Goal: Information Seeking & Learning: Learn about a topic

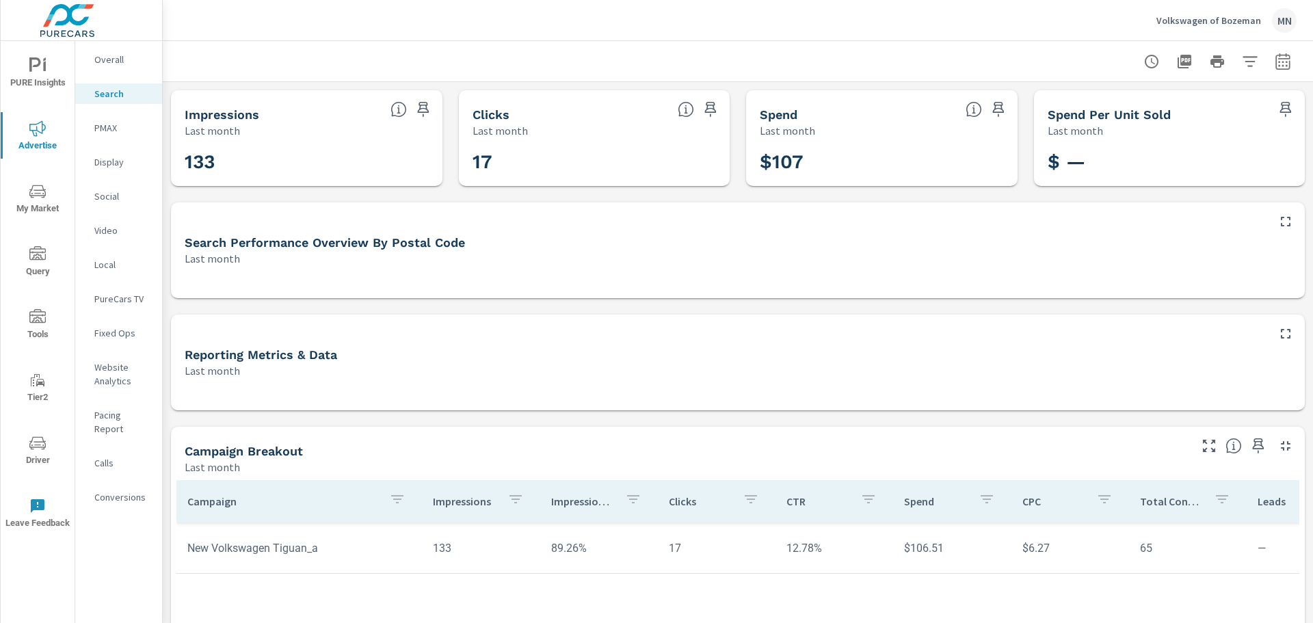
drag, startPoint x: 94, startPoint y: 1, endPoint x: 775, endPoint y: 48, distance: 682.6
click at [775, 48] on div at bounding box center [737, 61] width 1117 height 40
click at [1177, 65] on icon "button" at bounding box center [1184, 62] width 14 height 14
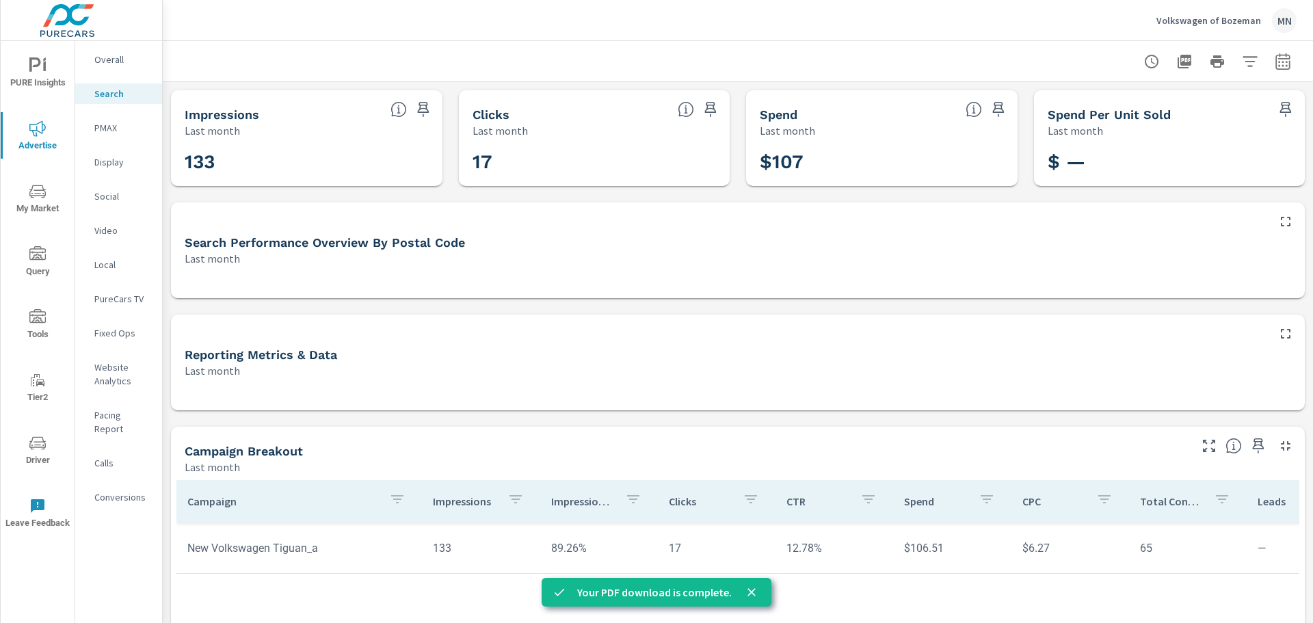
drag, startPoint x: 116, startPoint y: 57, endPoint x: 108, endPoint y: 65, distance: 11.1
click at [107, 66] on p "Overall" at bounding box center [122, 60] width 57 height 14
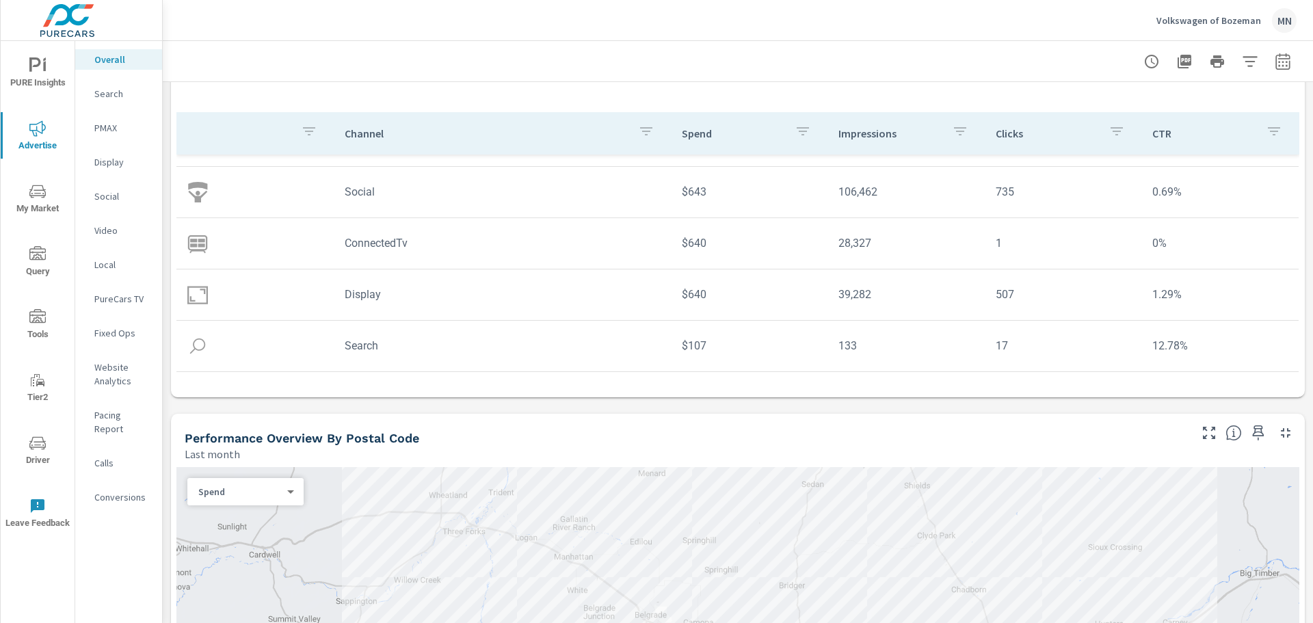
scroll to position [137, 0]
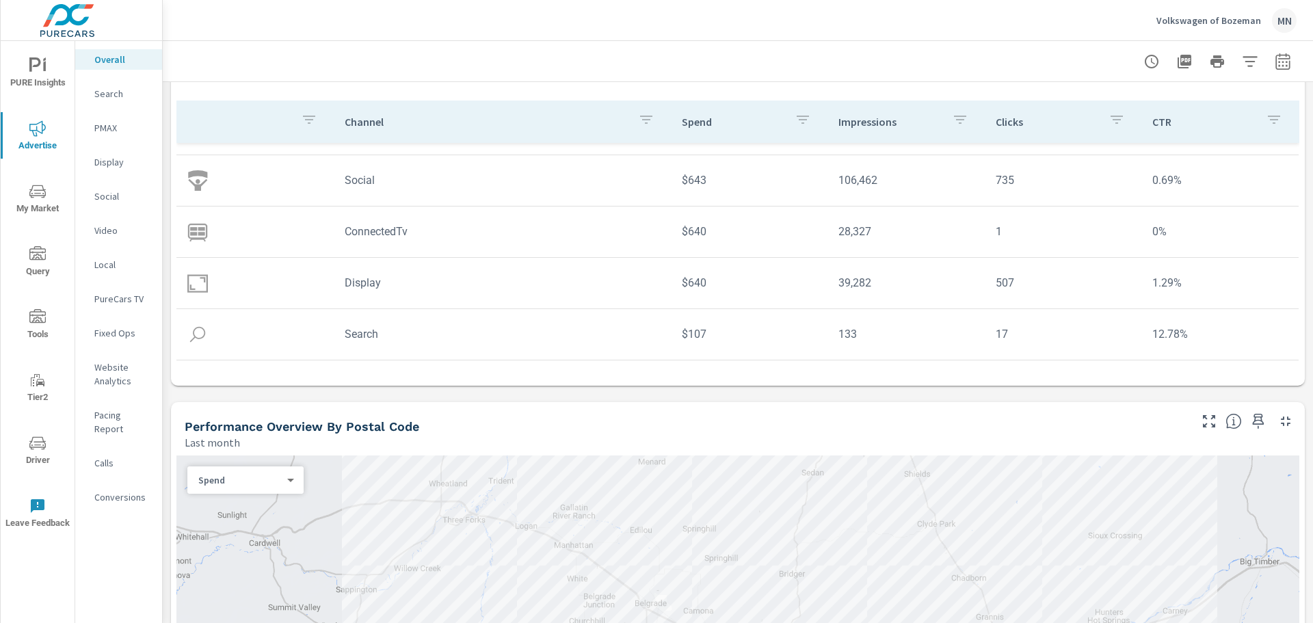
click at [1281, 419] on icon "button" at bounding box center [1286, 421] width 10 height 10
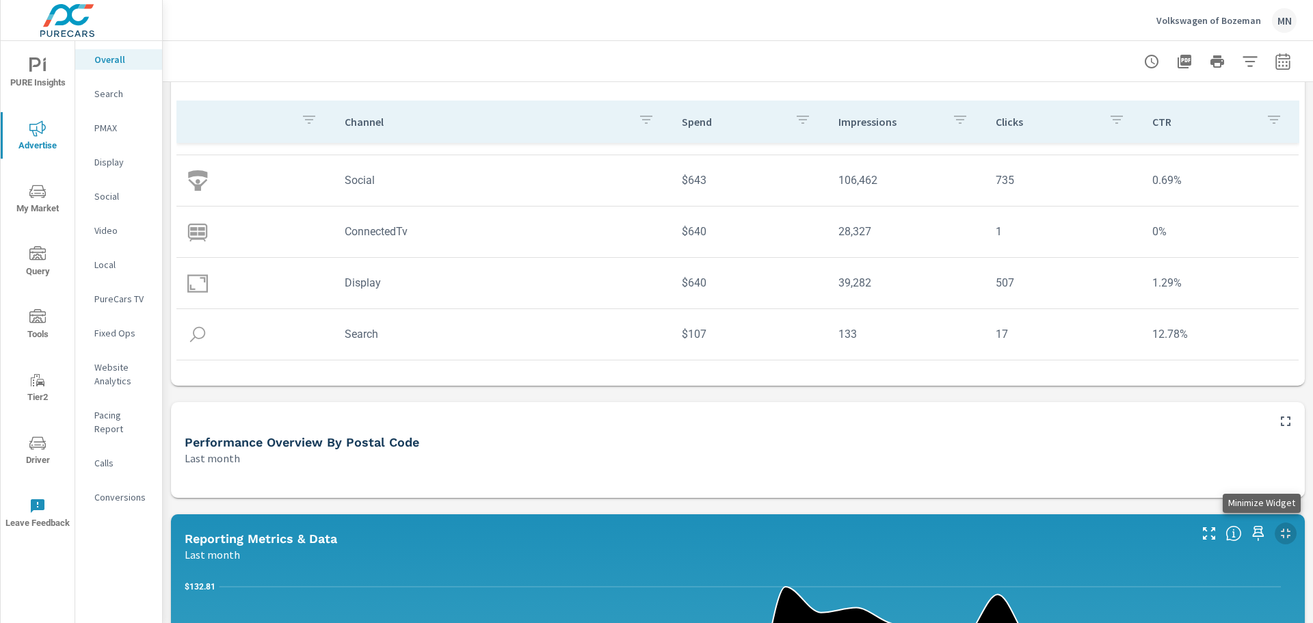
click at [1277, 534] on icon "button" at bounding box center [1285, 533] width 16 height 16
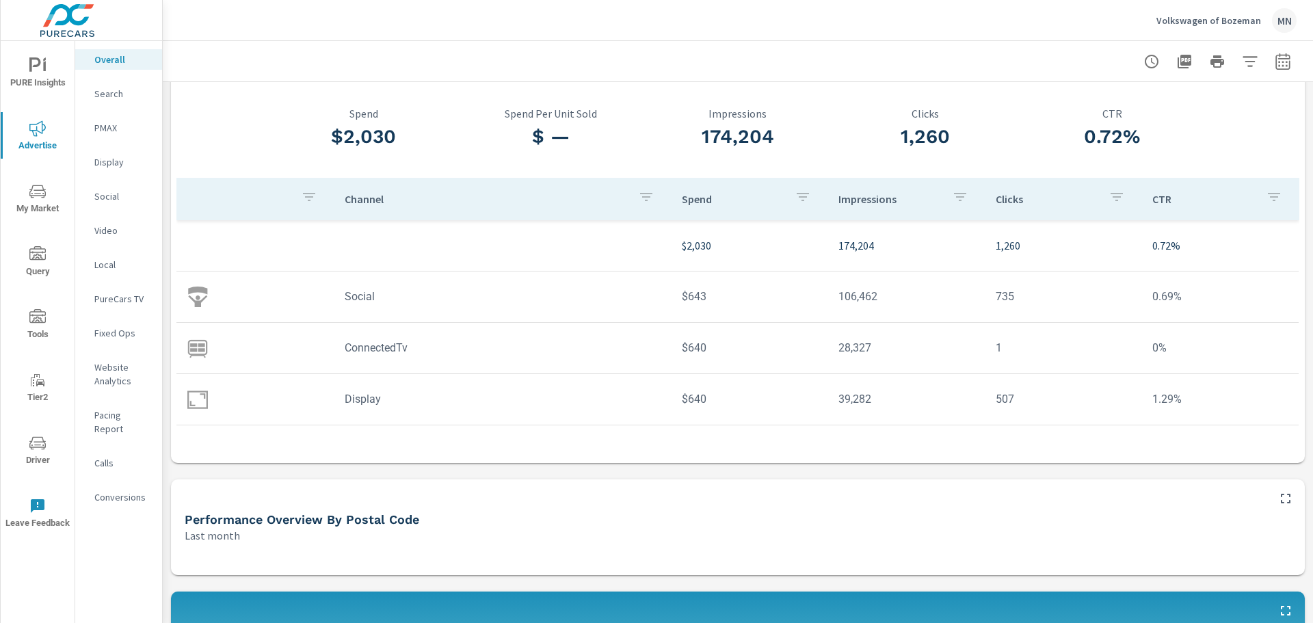
scroll to position [51, 0]
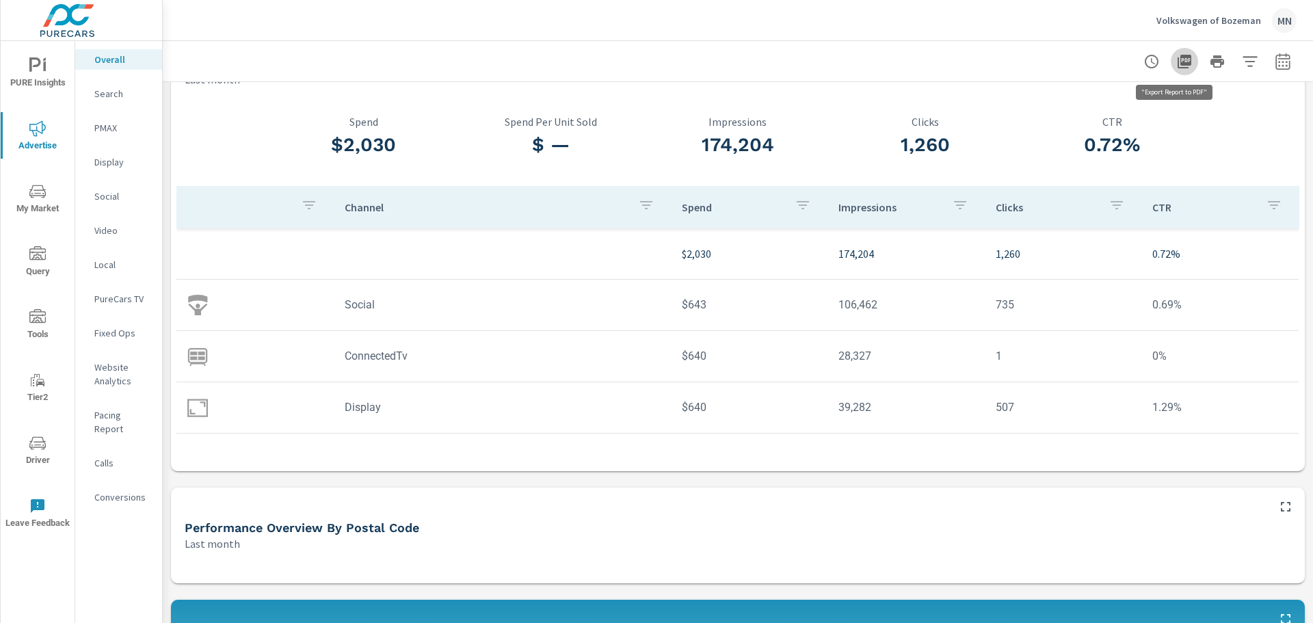
click at [1177, 55] on icon "button" at bounding box center [1184, 62] width 14 height 14
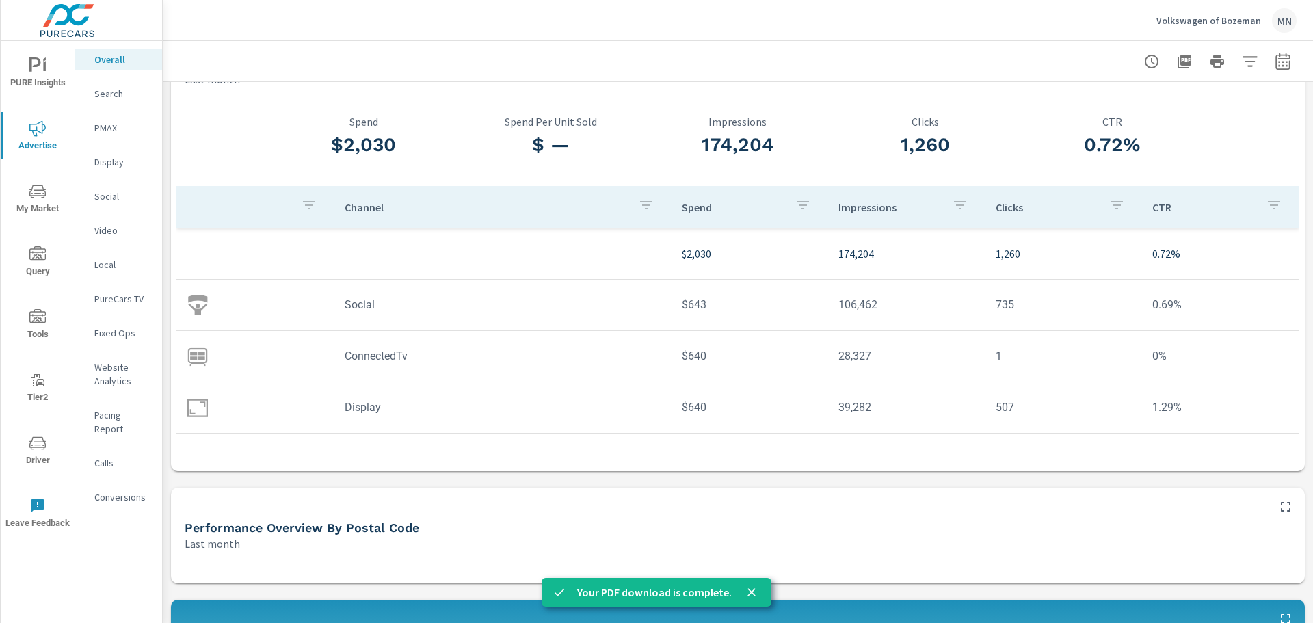
click at [751, 592] on icon "close" at bounding box center [752, 592] width 14 height 14
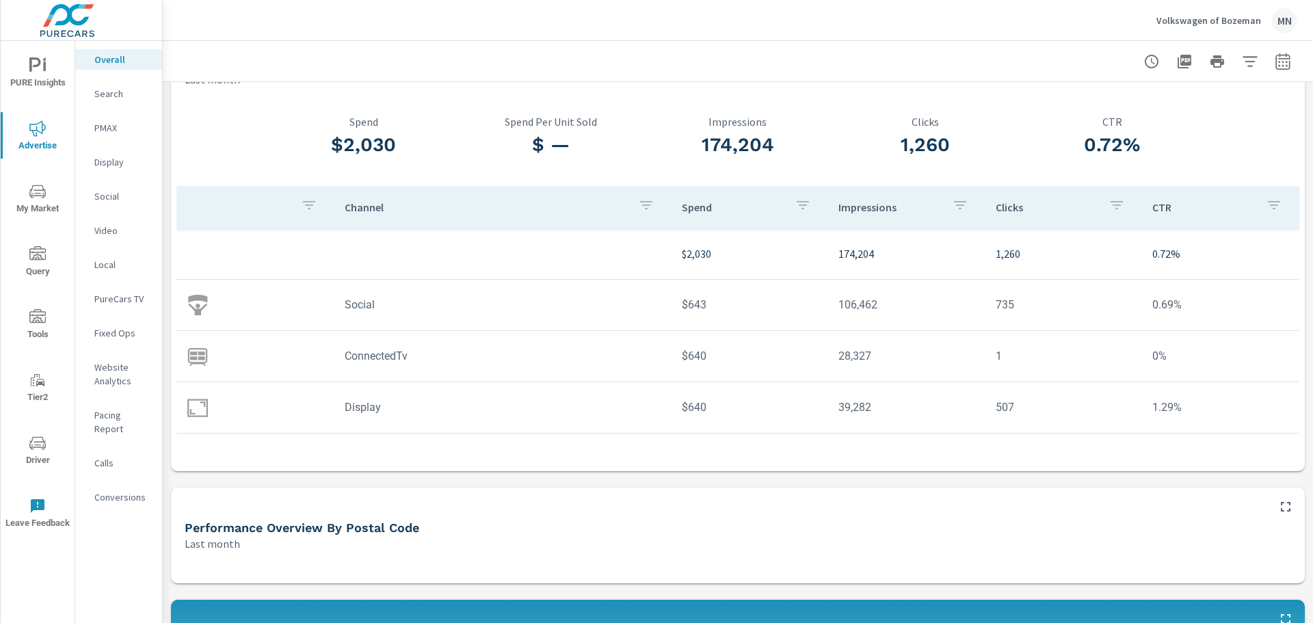
click at [1277, 155] on div "$2,030 Spend $ — Spend Per Unit Sold 174,204 Impressions 1,260 Clicks 0.72% CTR…" at bounding box center [737, 278] width 1123 height 373
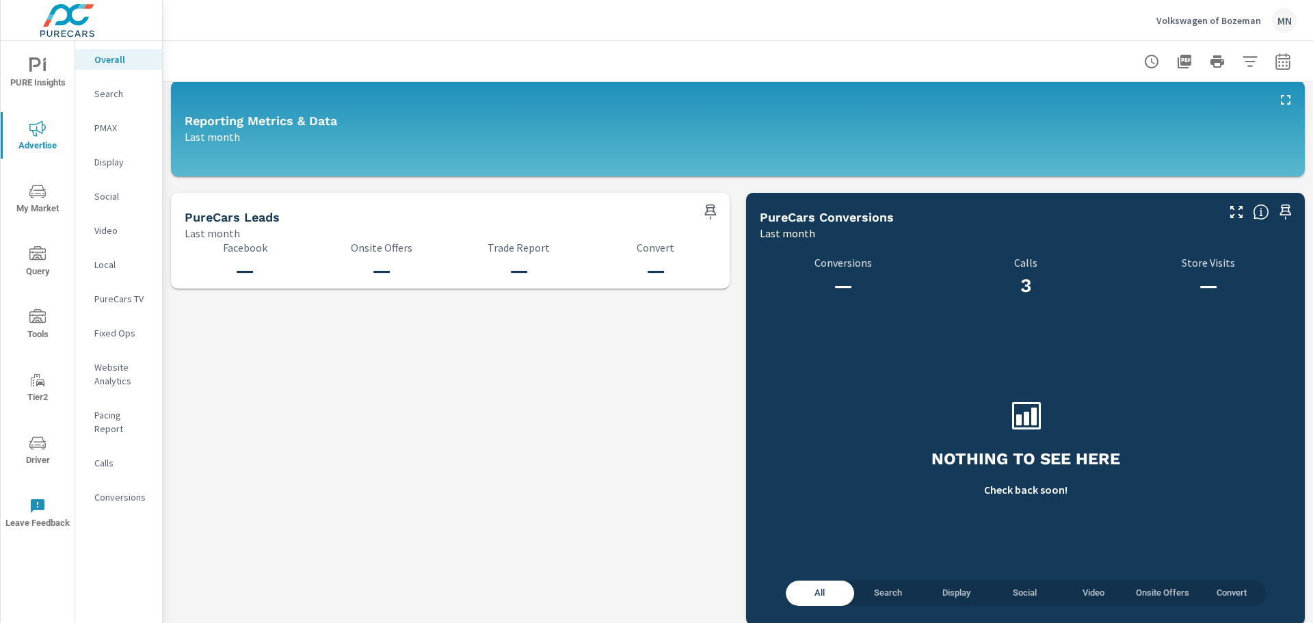
scroll to position [580, 0]
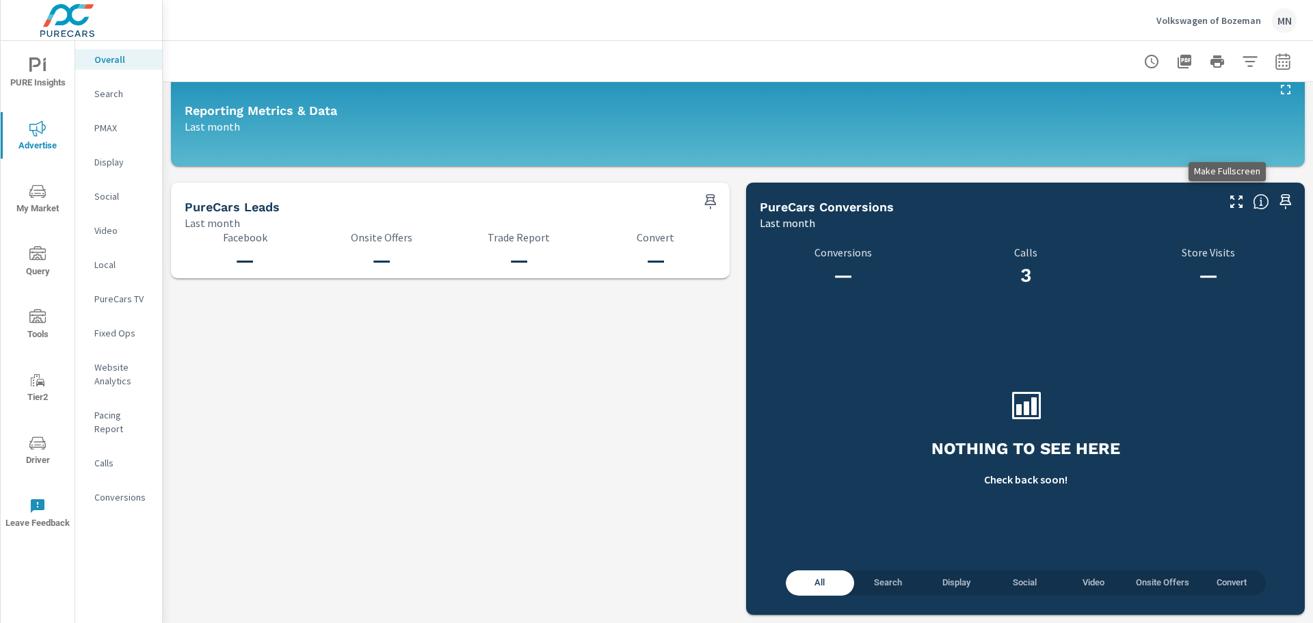
click at [1231, 202] on icon "button" at bounding box center [1236, 201] width 16 height 16
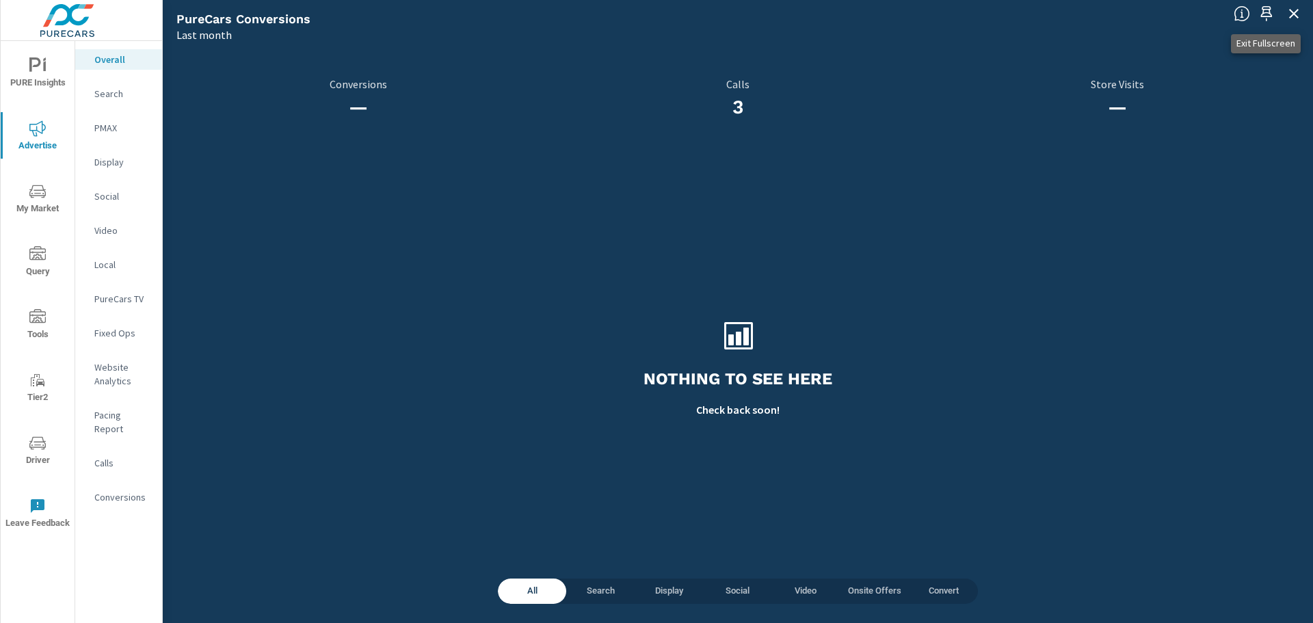
click at [1294, 15] on icon "button" at bounding box center [1294, 14] width 10 height 10
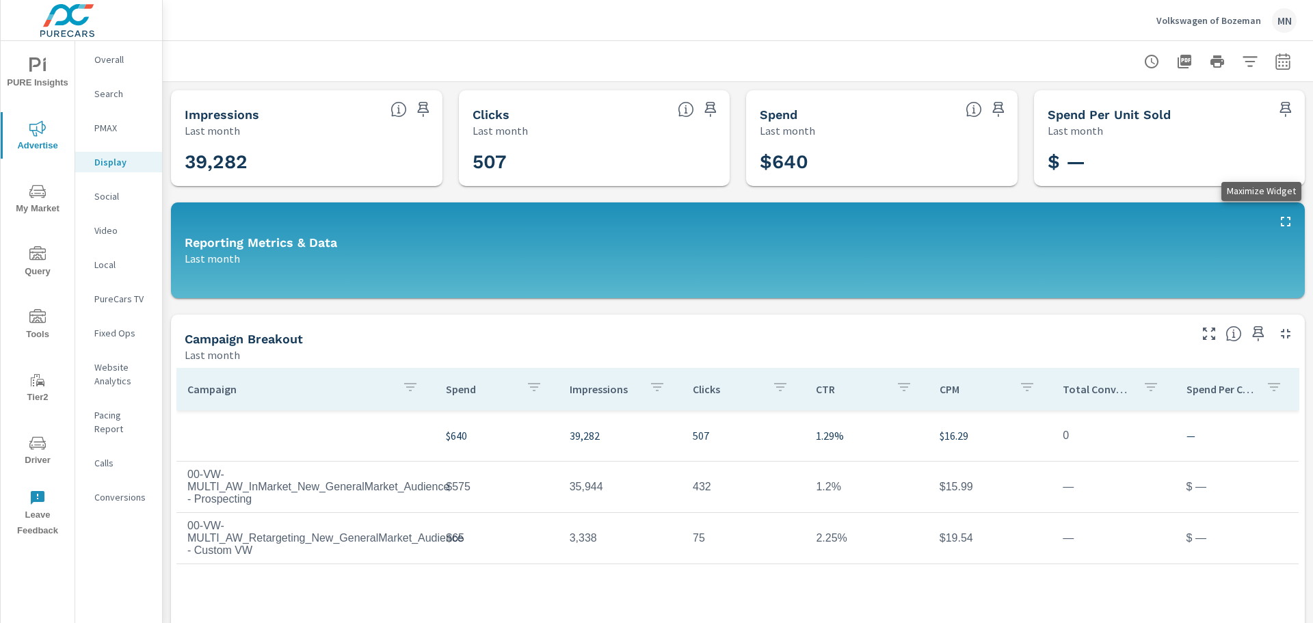
click at [1274, 217] on button "button" at bounding box center [1285, 222] width 22 height 22
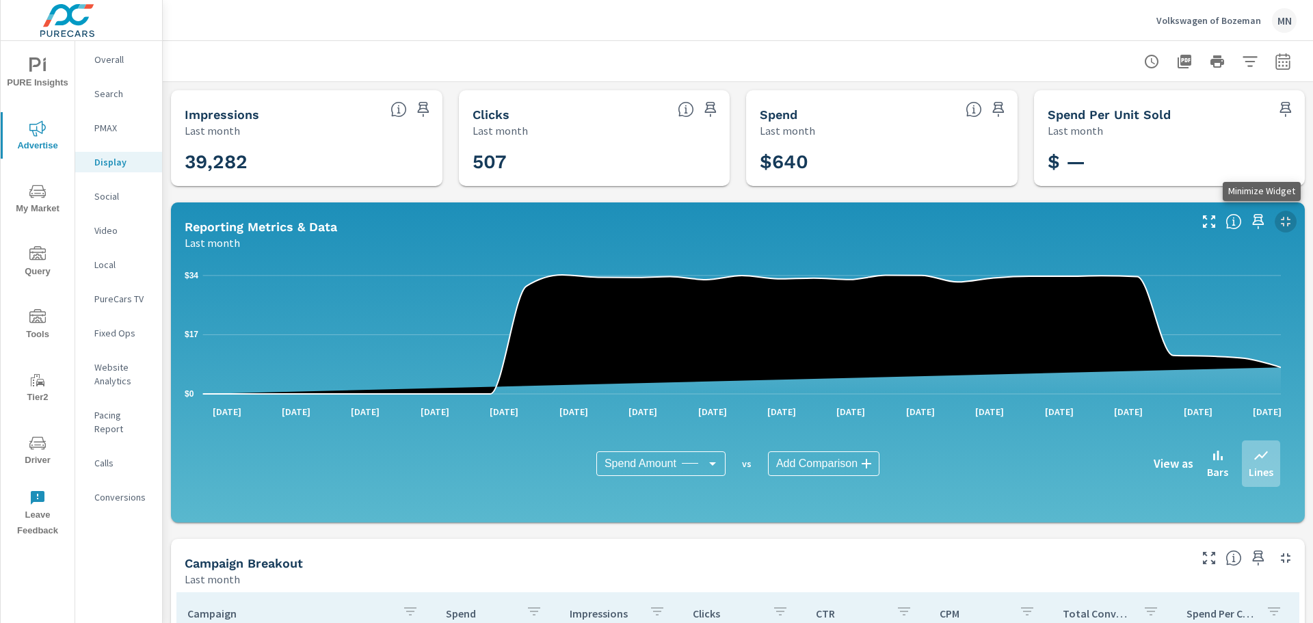
click at [1281, 219] on icon "button" at bounding box center [1286, 222] width 10 height 10
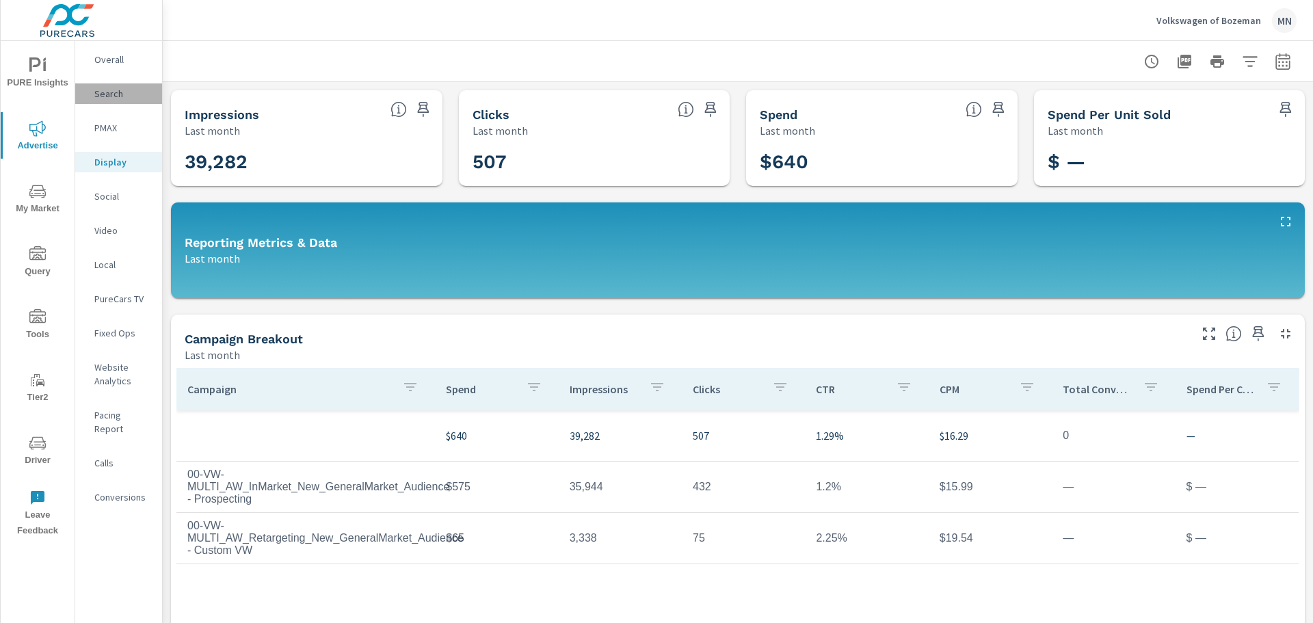
click at [102, 96] on p "Search" at bounding box center [122, 94] width 57 height 14
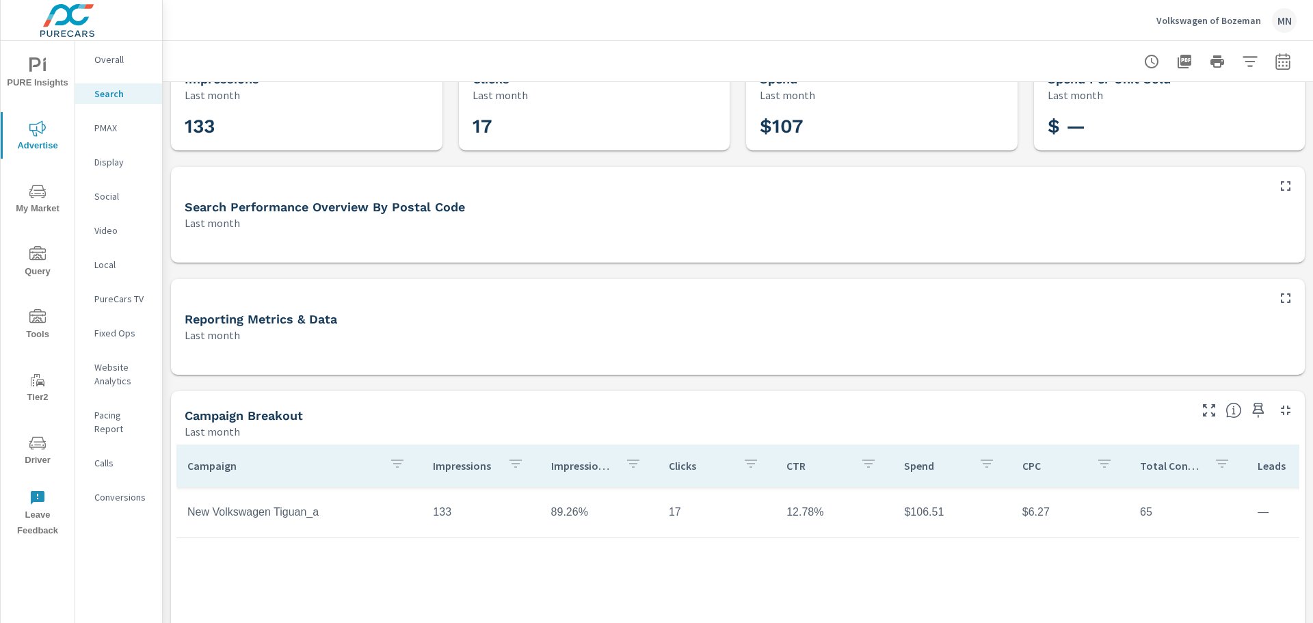
scroll to position [68, 0]
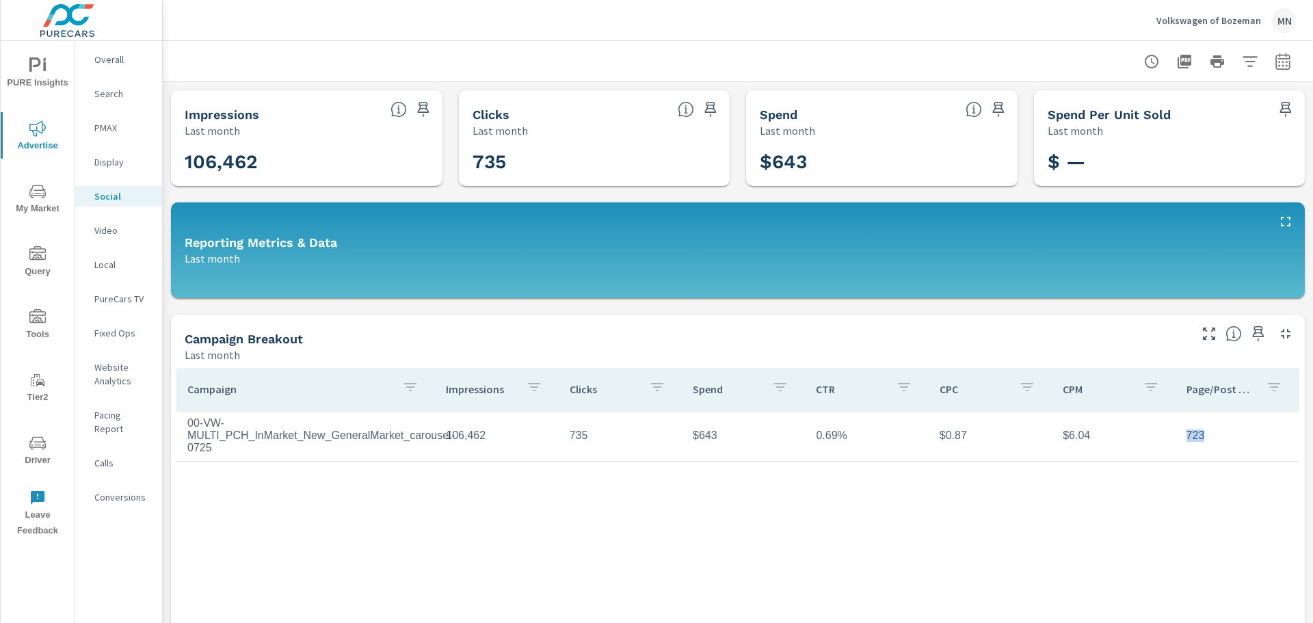
drag, startPoint x: 1195, startPoint y: 441, endPoint x: 1173, endPoint y: 439, distance: 22.7
click at [1175, 439] on td "723" at bounding box center [1236, 435] width 123 height 34
click at [1229, 387] on p "Page/Post Action" at bounding box center [1220, 389] width 68 height 14
click at [1204, 388] on p "Page/Post Action" at bounding box center [1212, 389] width 52 height 14
click at [1221, 389] on p "Page/Post Action" at bounding box center [1212, 389] width 52 height 14
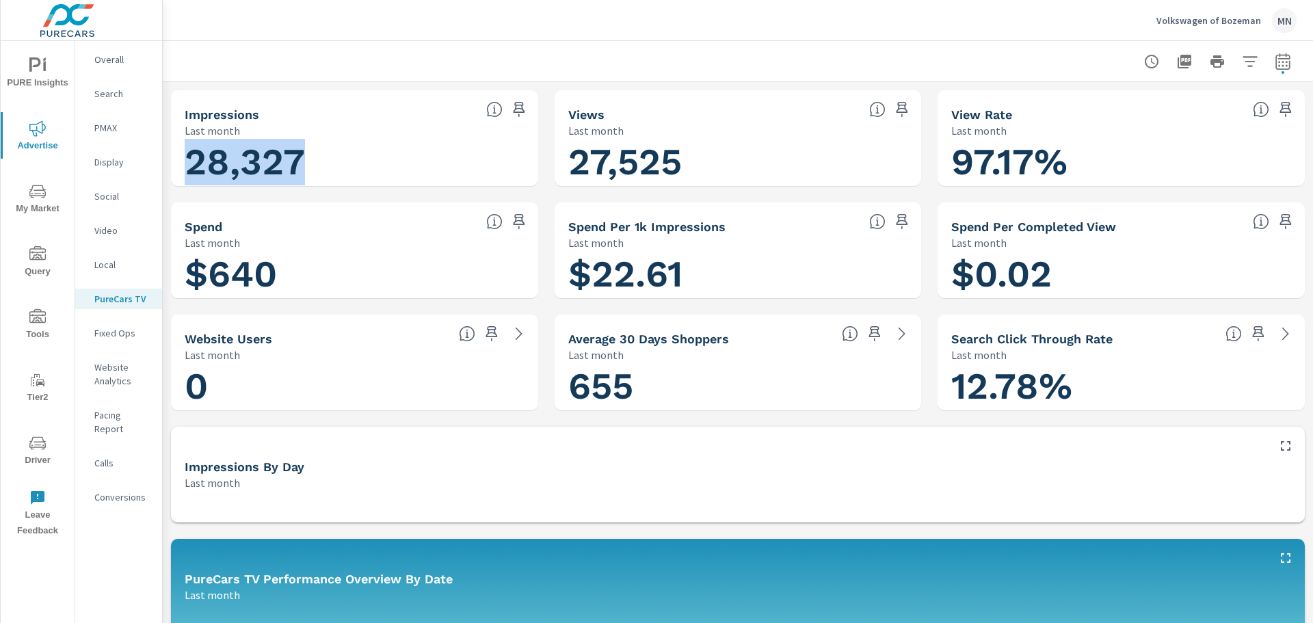
scroll to position [1, 0]
click at [326, 286] on h1 "$640" at bounding box center [355, 274] width 340 height 46
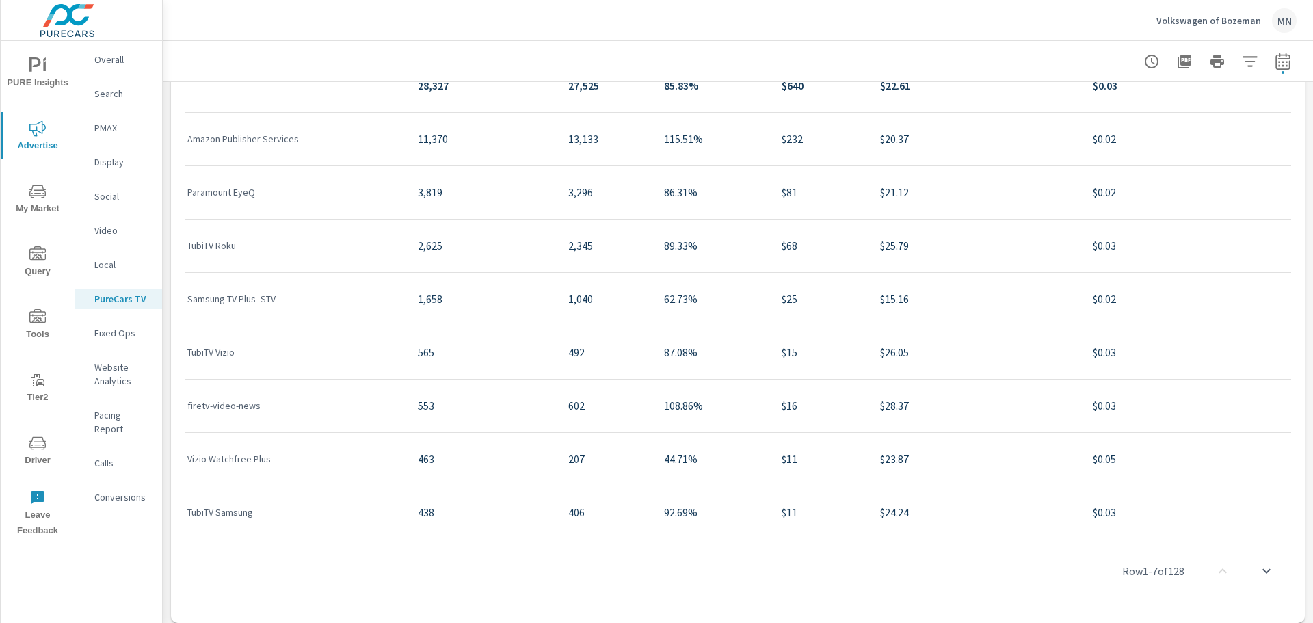
scroll to position [798, 0]
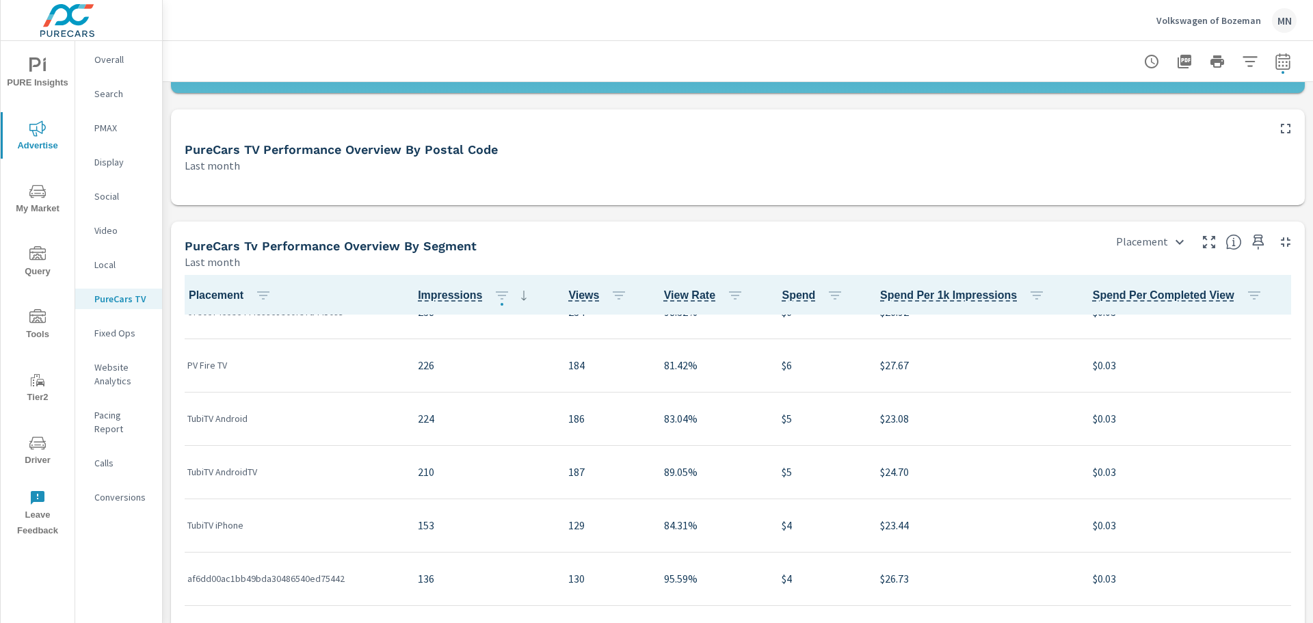
scroll to position [1094, 0]
